Goal: Task Accomplishment & Management: Manage account settings

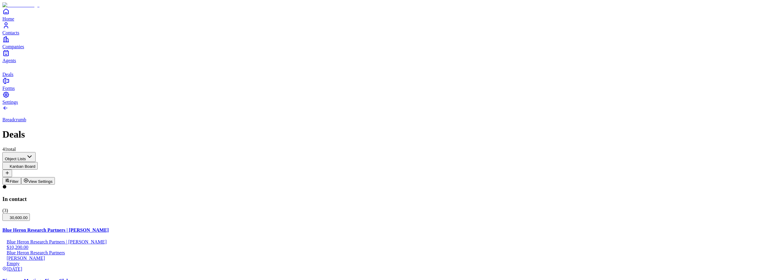
scroll to position [14, 0]
click at [10, 29] on icon "Contacts" at bounding box center [5, 25] width 7 height 7
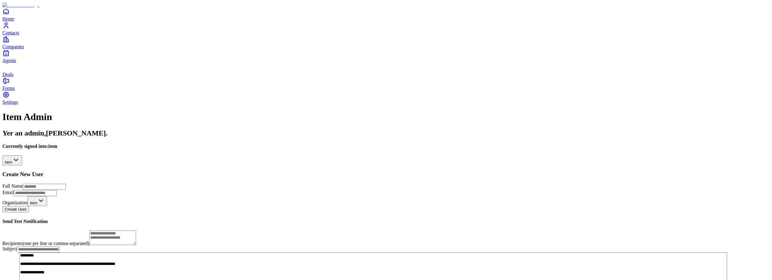
click at [84, 61] on html "**********" at bounding box center [386, 157] width 772 height 315
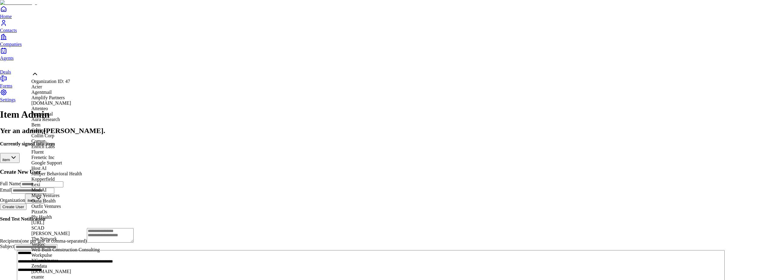
scroll to position [279, 0]
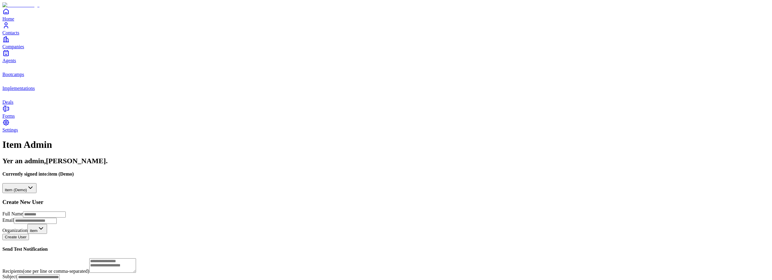
click at [18, 105] on div "Home Contacts Companies Agents Bootcamps Implementations Deals" at bounding box center [385, 56] width 767 height 97
click at [19, 35] on span "Contacts" at bounding box center [10, 32] width 17 height 5
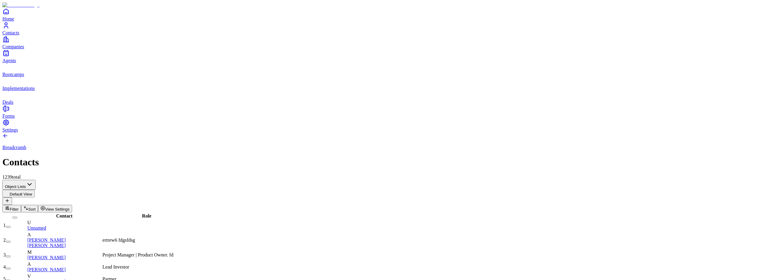
click at [66, 279] on link "Vanessa Larco" at bounding box center [46, 281] width 38 height 5
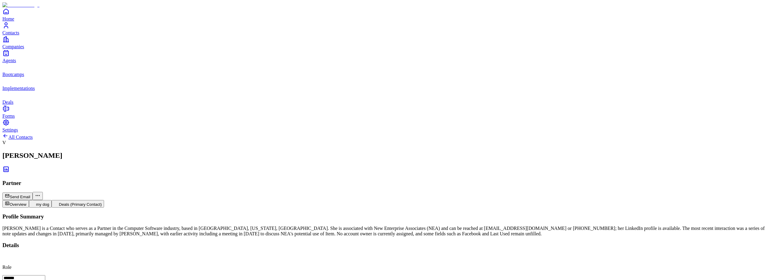
scroll to position [0, 0]
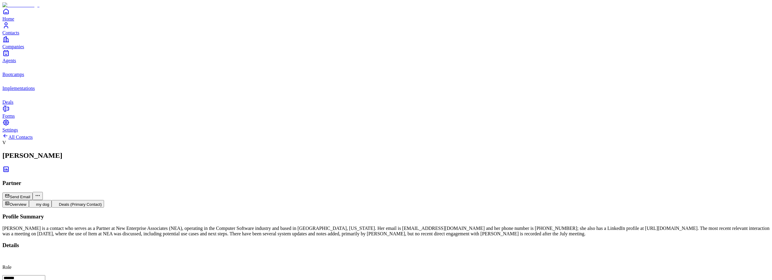
click at [17, 35] on span "Contacts" at bounding box center [10, 32] width 17 height 5
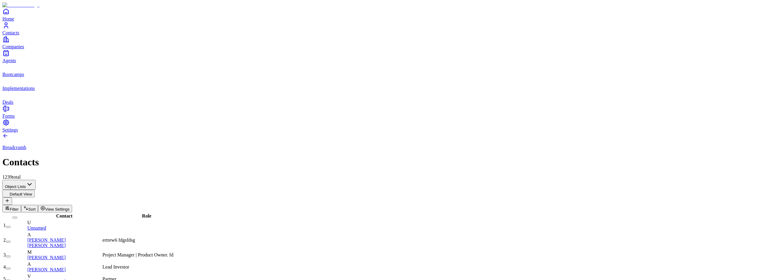
scroll to position [9, 0]
click at [66, 267] on link "Alex Ren" at bounding box center [46, 269] width 38 height 5
click at [15, 119] on span "Forms" at bounding box center [8, 115] width 12 height 5
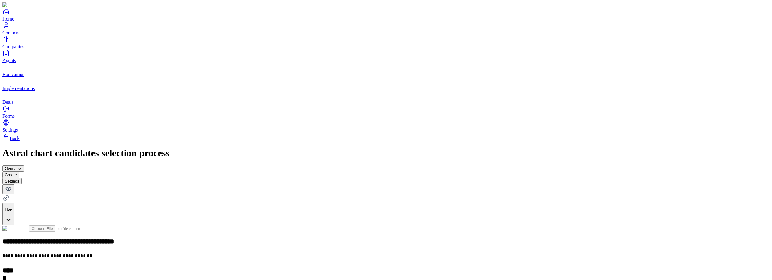
click at [24, 165] on button "Overview" at bounding box center [13, 168] width 22 height 6
click at [22, 178] on button "Settings" at bounding box center [11, 181] width 19 height 6
